Goal: Task Accomplishment & Management: Manage account settings

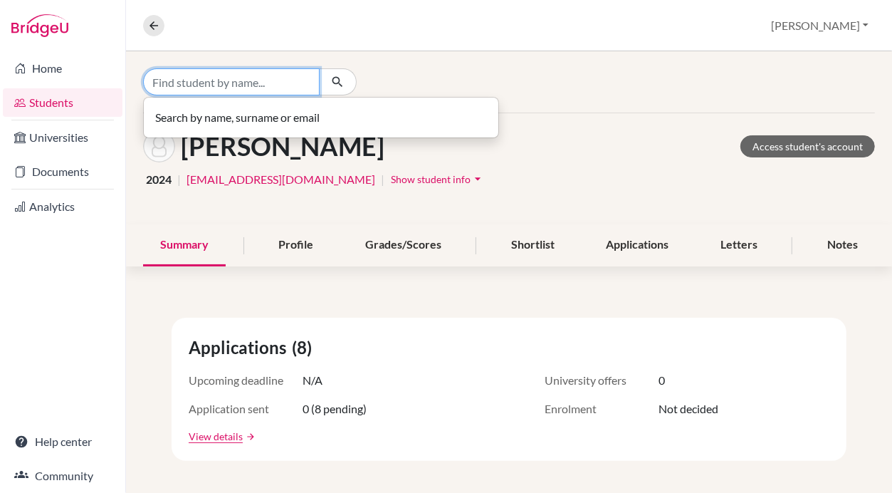
click at [166, 83] on input "Find student by name..." at bounding box center [231, 81] width 177 height 27
type input "Arjun"
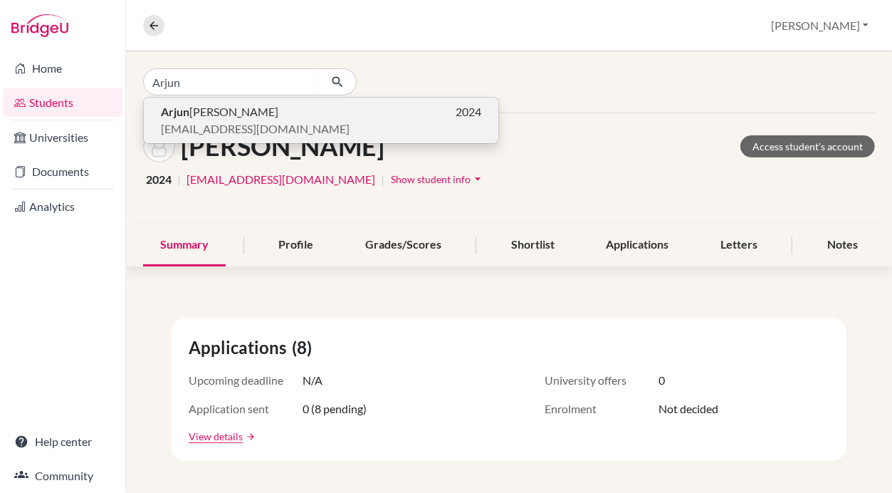
click at [189, 110] on span "[PERSON_NAME]" at bounding box center [219, 111] width 117 height 17
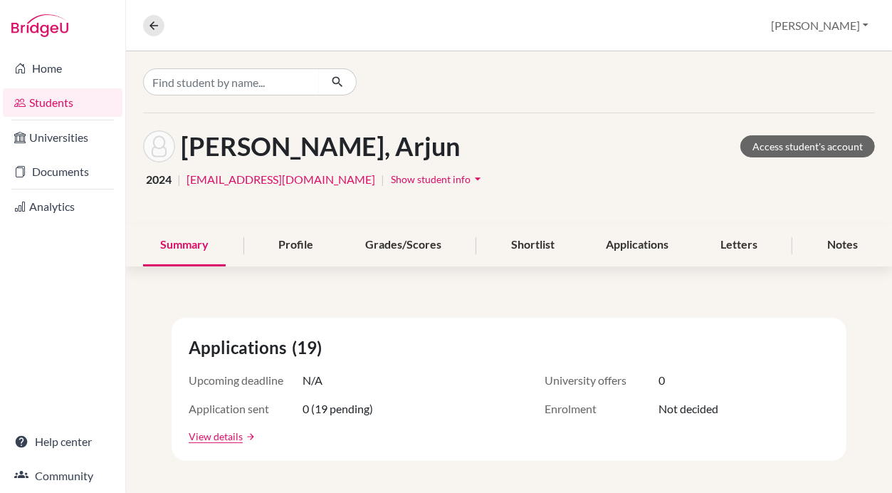
click at [390, 184] on button "Show student info arrow_drop_down" at bounding box center [437, 179] width 95 height 22
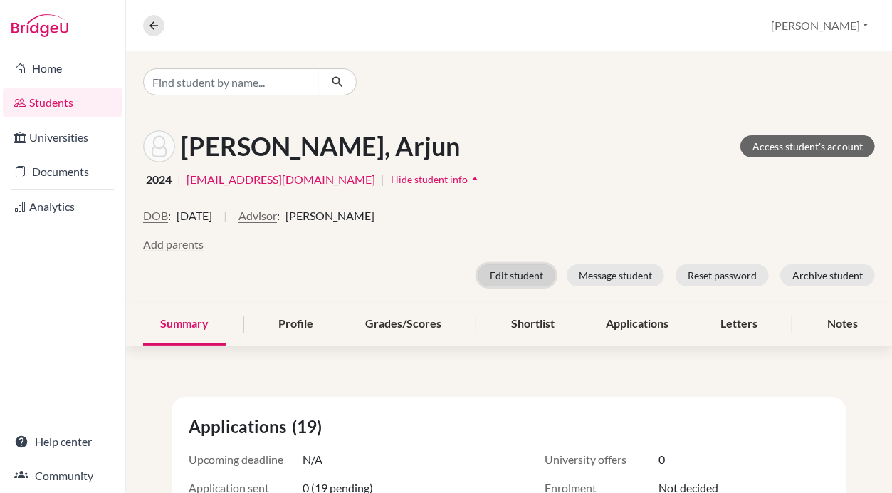
click at [506, 269] on button "Edit student" at bounding box center [517, 275] width 78 height 22
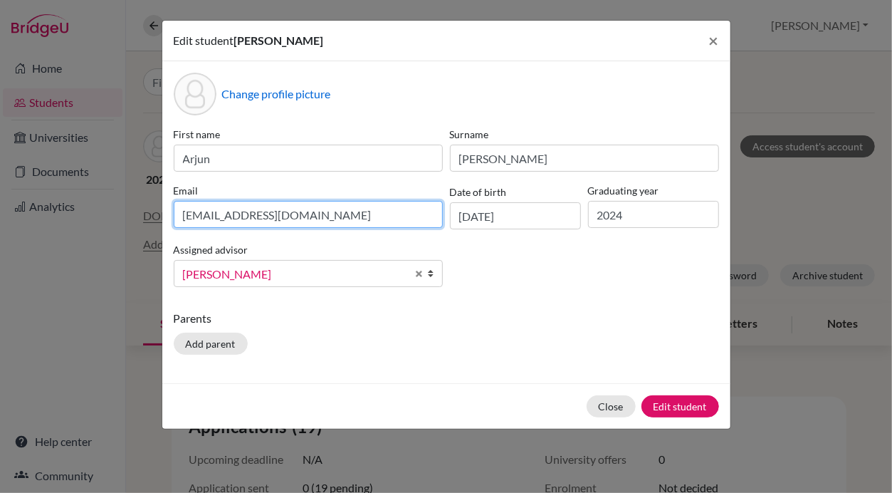
click at [332, 211] on input "[EMAIL_ADDRESS][DOMAIN_NAME]" at bounding box center [308, 214] width 269 height 27
paste input "[EMAIL_ADDRESS][DOMAIN_NAME]"
type input "[EMAIL_ADDRESS][DOMAIN_NAME]"
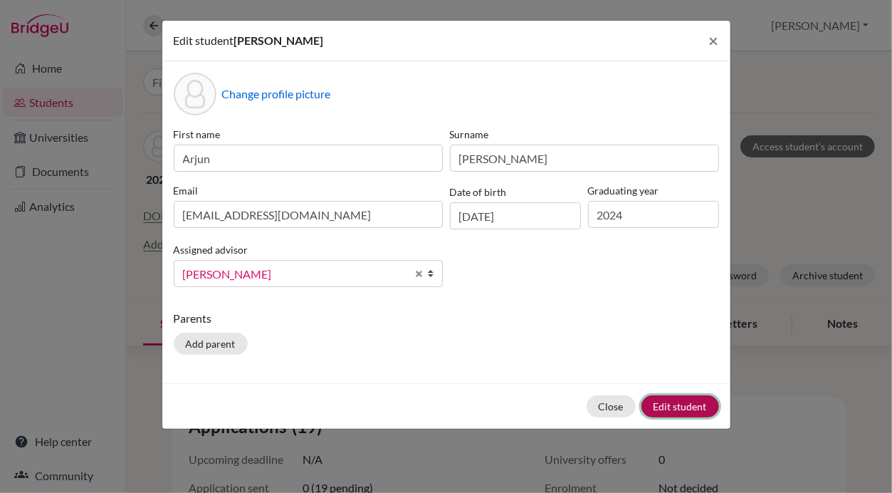
click at [686, 398] on button "Edit student" at bounding box center [681, 406] width 78 height 22
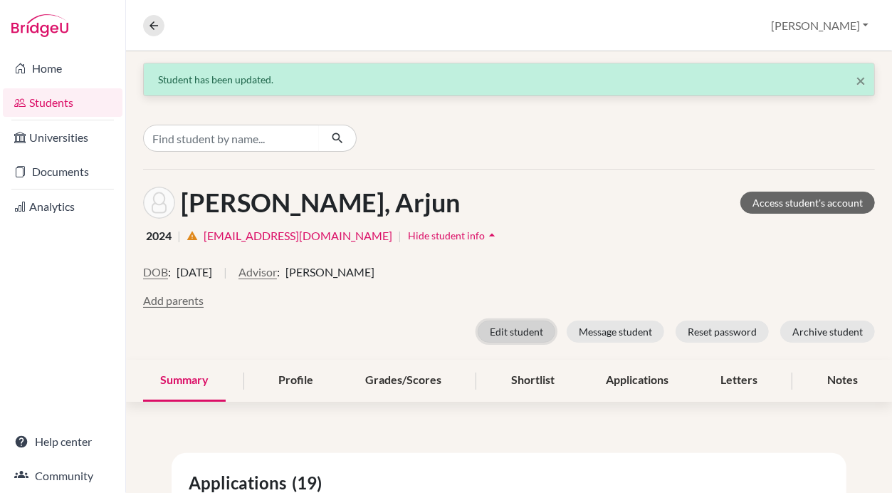
click at [498, 332] on button "Edit student" at bounding box center [517, 331] width 78 height 22
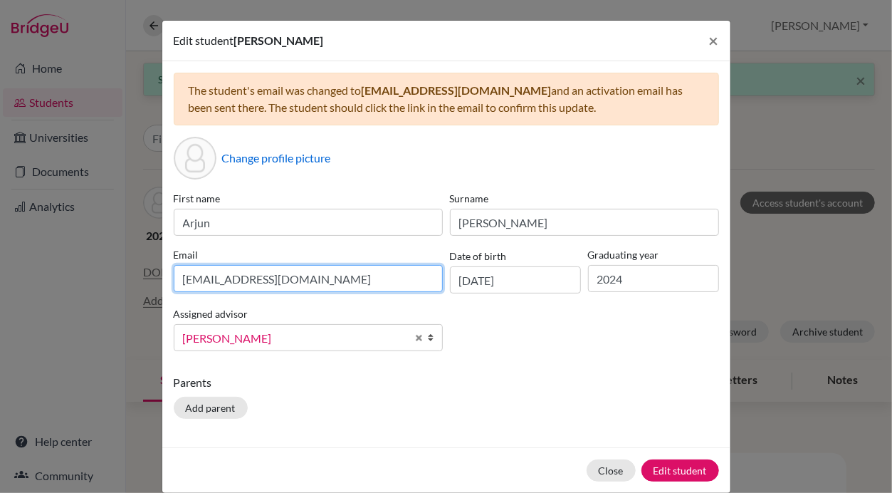
click at [350, 280] on input "[EMAIL_ADDRESS][DOMAIN_NAME]" at bounding box center [308, 278] width 269 height 27
paste input "[EMAIL_ADDRESS][DOMAIN_NAME]"
type input "[EMAIL_ADDRESS][DOMAIN_NAME]"
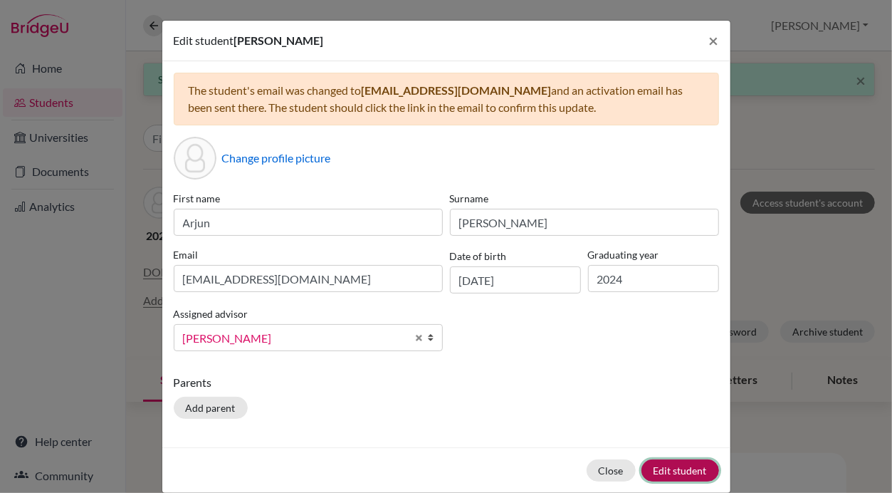
click at [661, 467] on button "Edit student" at bounding box center [681, 470] width 78 height 22
